Goal: Information Seeking & Learning: Understand process/instructions

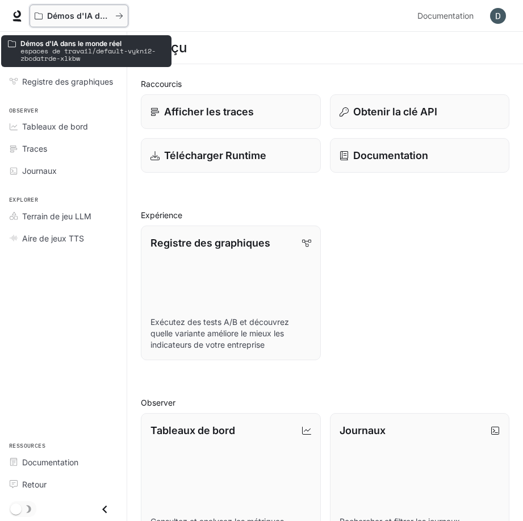
drag, startPoint x: 115, startPoint y: 12, endPoint x: 120, endPoint y: 18, distance: 8.0
click at [120, 18] on div "Démos d'IA dans le monde réel" at bounding box center [79, 16] width 89 height 10
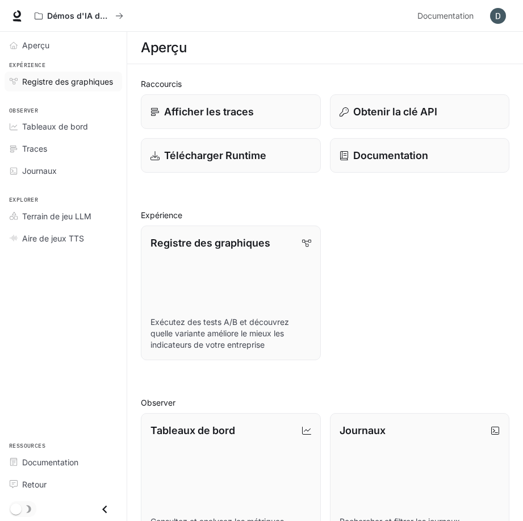
click at [72, 81] on font "Registre des graphiques" at bounding box center [67, 82] width 91 height 10
click at [387, 112] on font "Obtenir la clé API" at bounding box center [394, 112] width 85 height 12
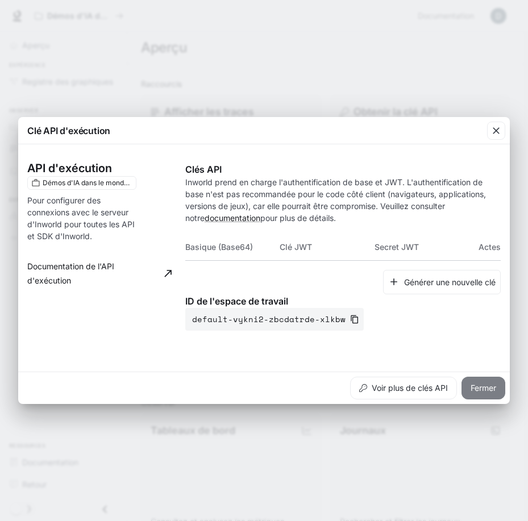
click at [479, 386] on font "Fermer" at bounding box center [483, 388] width 26 height 14
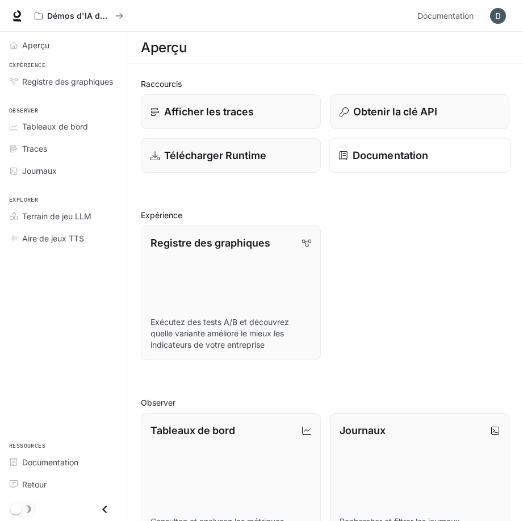
click at [406, 152] on font "Documentation" at bounding box center [390, 155] width 76 height 12
click at [393, 156] on font "Documentation" at bounding box center [390, 155] width 76 height 12
